Goal: Task Accomplishment & Management: Manage account settings

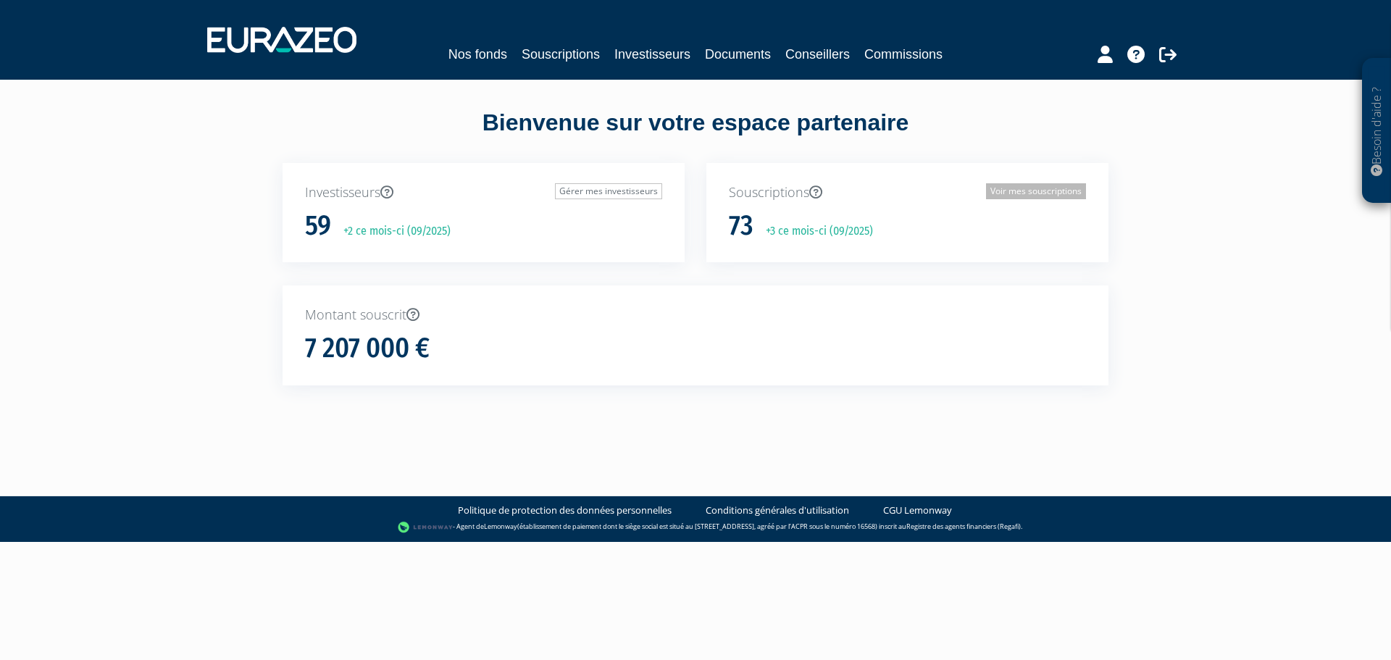
click at [1026, 195] on link "Voir mes souscriptions" at bounding box center [1036, 191] width 100 height 16
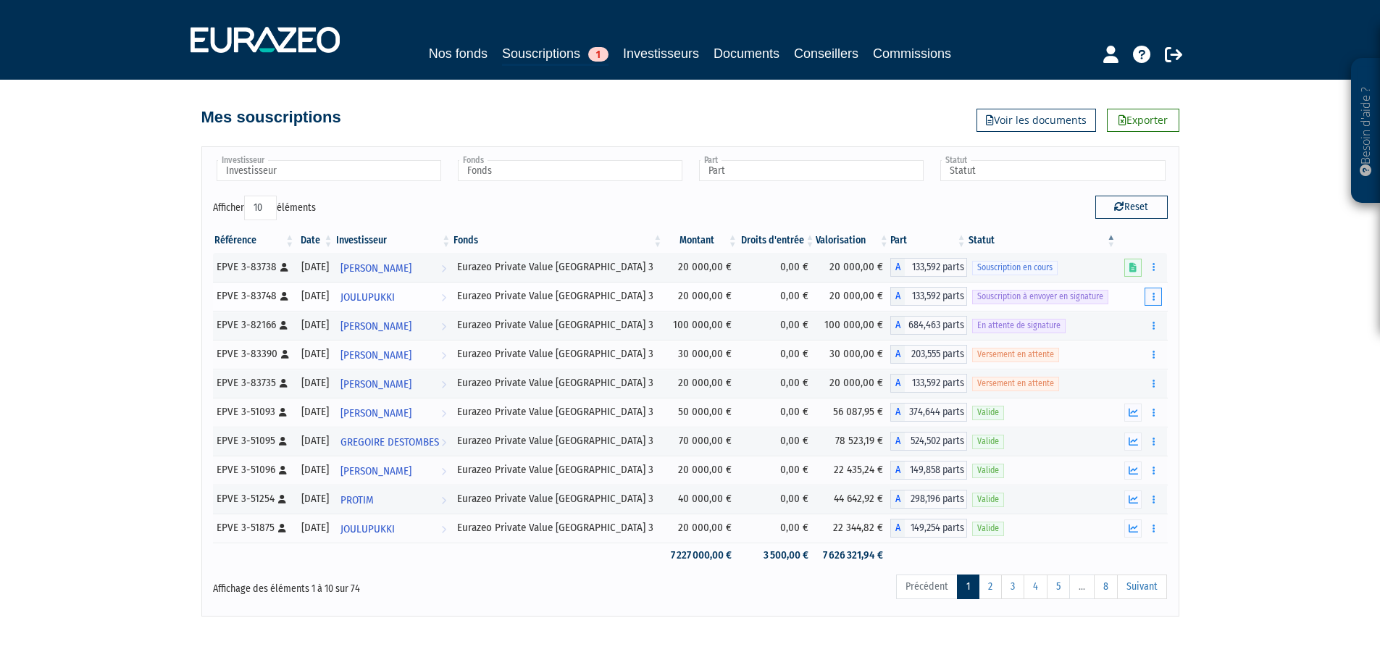
click at [1155, 300] on button "button" at bounding box center [1152, 297] width 17 height 18
click at [1110, 322] on link "Envoyer à signer" at bounding box center [1116, 323] width 83 height 24
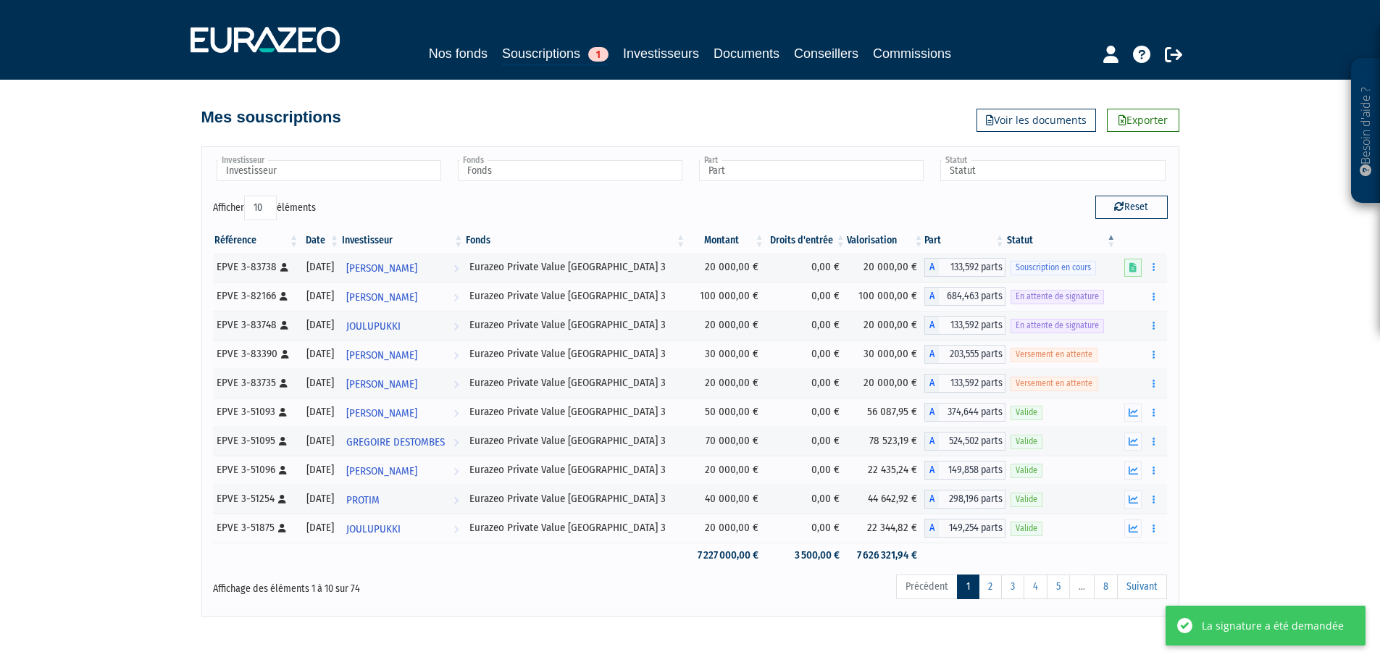
drag, startPoint x: 0, startPoint y: 0, endPoint x: 1234, endPoint y: 309, distance: 1272.3
click at [1235, 309] on div "Besoin d'aide ? × J'ai besoin d'aide Si vous avez une question à propos du fonc…" at bounding box center [690, 308] width 1380 height 616
